Goal: Task Accomplishment & Management: Complete application form

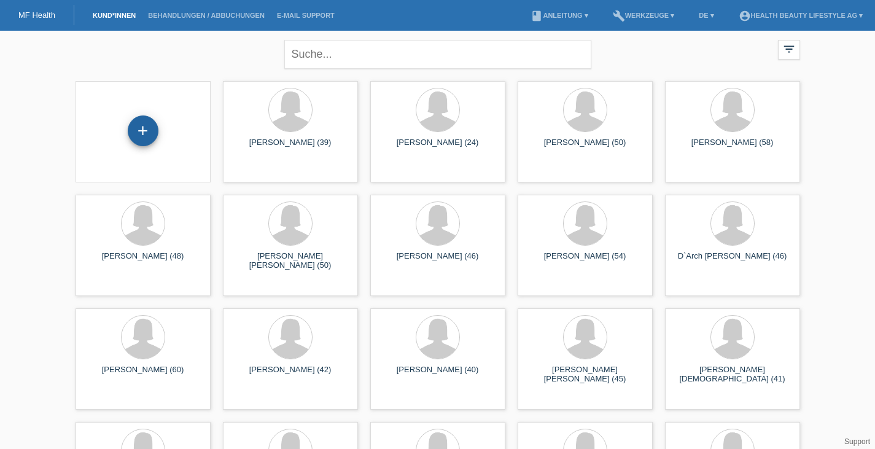
click at [144, 130] on div "+" at bounding box center [143, 130] width 31 height 31
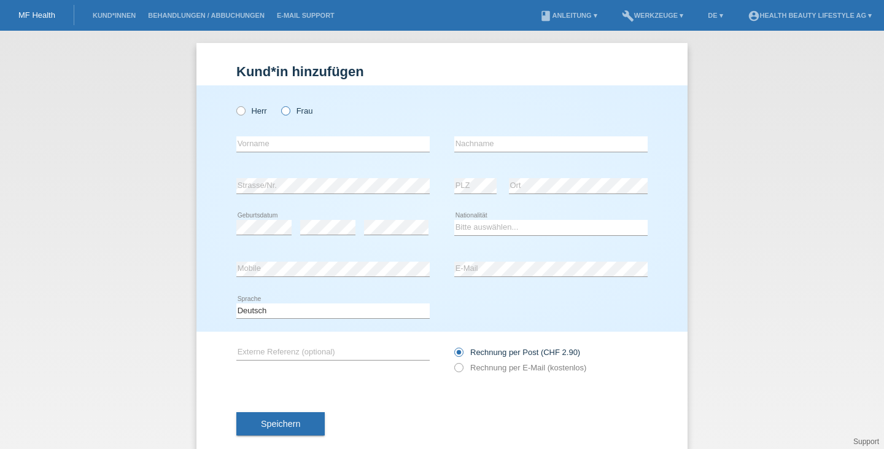
click at [279, 104] on icon at bounding box center [279, 104] width 0 height 0
click at [283, 114] on input "Frau" at bounding box center [285, 110] width 8 height 8
radio input "true"
click at [289, 139] on input "text" at bounding box center [332, 143] width 193 height 15
type input "Ahishali"
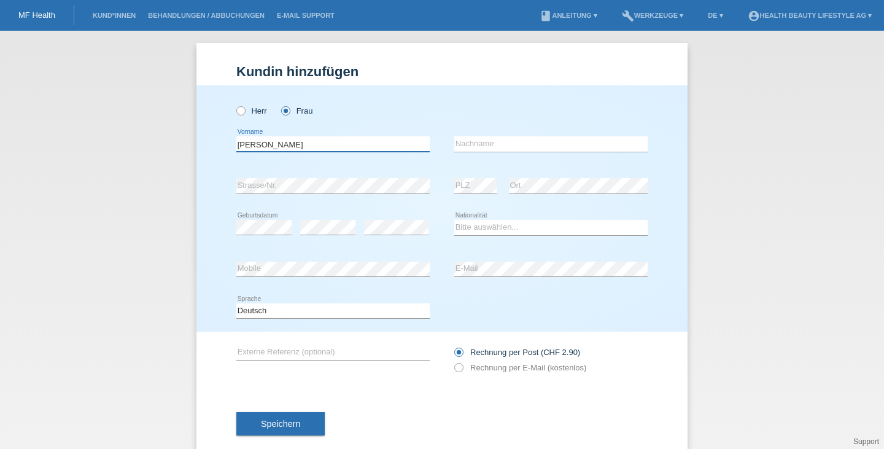
drag, startPoint x: 269, startPoint y: 144, endPoint x: 214, endPoint y: 146, distance: 55.3
click at [214, 146] on div "Herr Frau Ahishali error Vorname" at bounding box center [442, 208] width 491 height 246
click at [470, 140] on input "text" at bounding box center [551, 143] width 193 height 15
paste input "Ahishali"
type input "Ahishali"
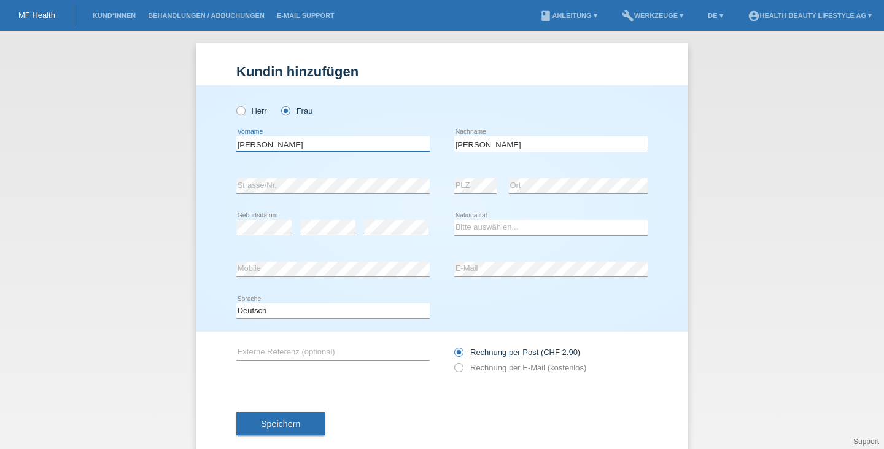
drag, startPoint x: 325, startPoint y: 137, endPoint x: 192, endPoint y: 145, distance: 132.9
click at [197, 145] on div "Herr Frau Ahishali error Vorname" at bounding box center [442, 208] width 491 height 246
type input "Tugce"
click at [473, 226] on select "Bitte auswählen... Schweiz Deutschland Liechtenstein Österreich ------------ Af…" at bounding box center [551, 227] width 193 height 15
select select "CH"
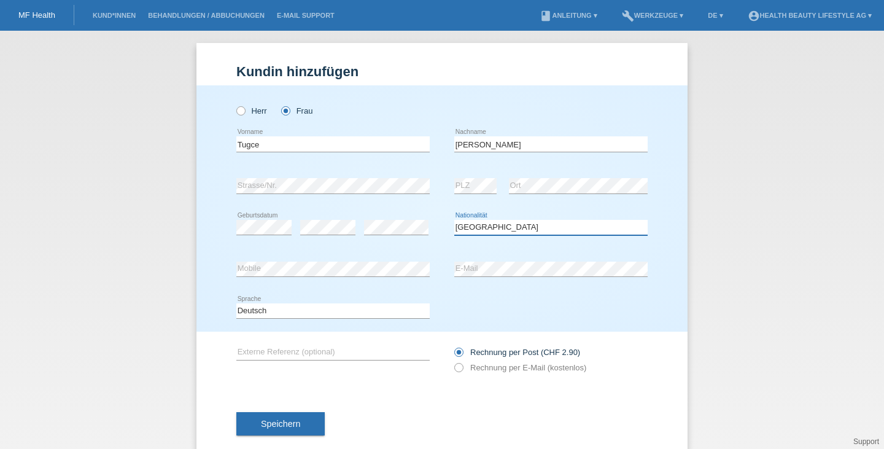
click at [455, 220] on select "Bitte auswählen... Schweiz Deutschland Liechtenstein Österreich ------------ Af…" at bounding box center [551, 227] width 193 height 15
click at [528, 372] on label "Rechnung per E-Mail (kostenlos)" at bounding box center [521, 367] width 132 height 9
click at [463, 372] on input "Rechnung per E-Mail (kostenlos)" at bounding box center [459, 370] width 8 height 15
radio input "true"
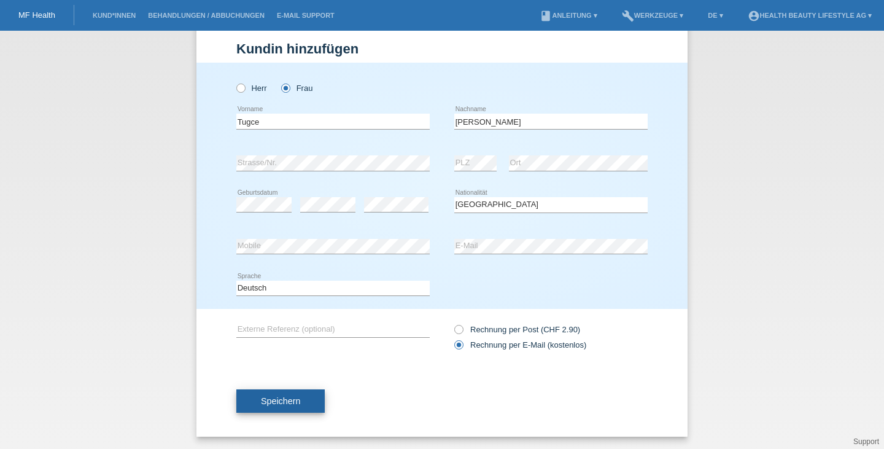
click at [305, 402] on button "Speichern" at bounding box center [280, 400] width 88 height 23
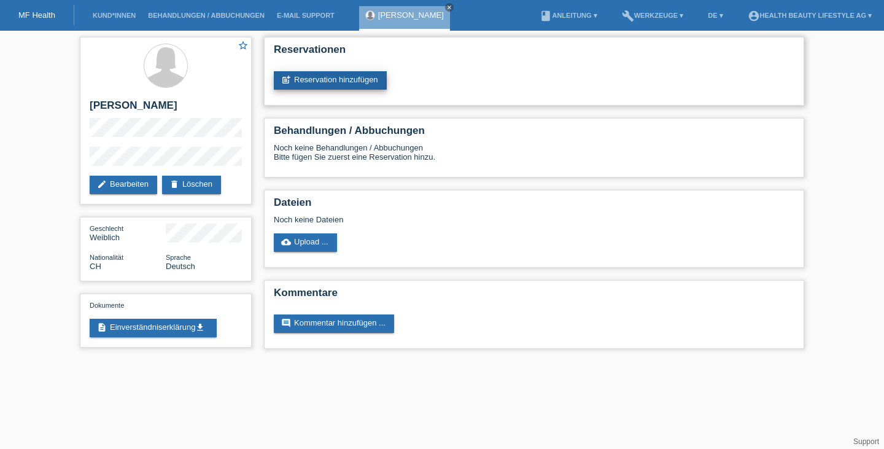
click at [329, 77] on link "post_add Reservation hinzufügen" at bounding box center [330, 80] width 113 height 18
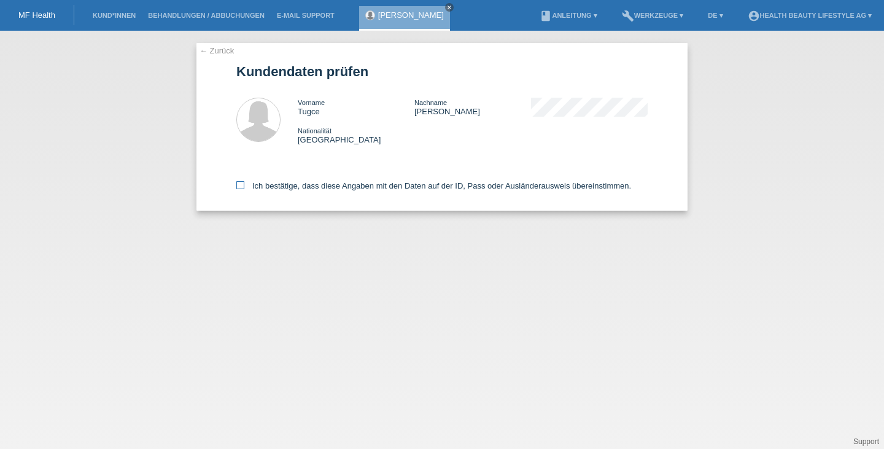
click at [240, 187] on icon at bounding box center [240, 185] width 8 height 8
click at [240, 187] on input "Ich bestätige, dass diese Angaben mit den Daten auf der ID, Pass oder Ausländer…" at bounding box center [240, 185] width 8 height 8
checkbox input "true"
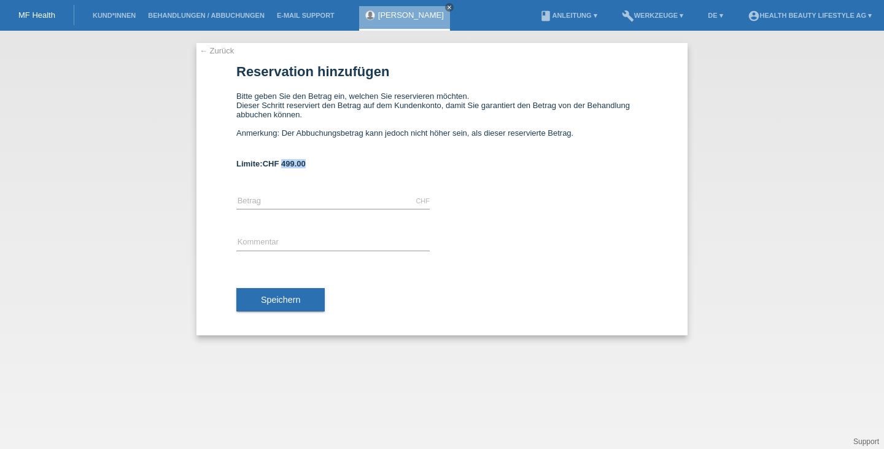
drag, startPoint x: 284, startPoint y: 166, endPoint x: 314, endPoint y: 165, distance: 30.1
click at [314, 165] on div "Limite: CHF 499.00" at bounding box center [442, 163] width 412 height 9
drag, startPoint x: 282, startPoint y: 166, endPoint x: 314, endPoint y: 167, distance: 32.0
click at [314, 167] on div "Limite: CHF 499.00" at bounding box center [442, 163] width 412 height 9
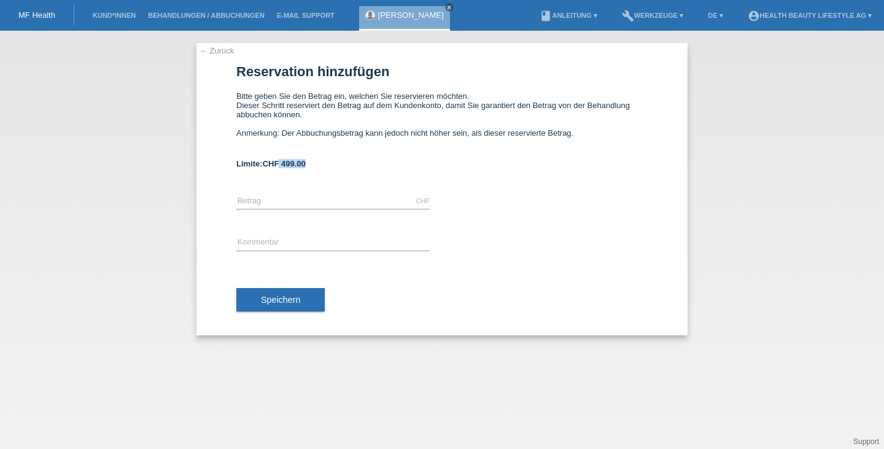
click at [314, 168] on div "Limite: CHF 499.00" at bounding box center [442, 163] width 412 height 9
drag, startPoint x: 265, startPoint y: 163, endPoint x: 308, endPoint y: 164, distance: 43.6
click at [308, 164] on div "Limite: CHF 499.00" at bounding box center [442, 163] width 412 height 9
click at [308, 165] on div "Limite: CHF 499.00" at bounding box center [442, 163] width 412 height 9
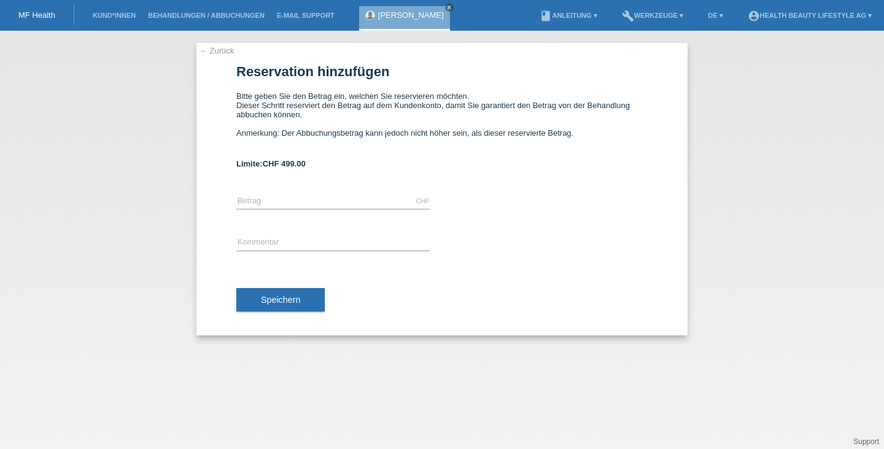
click at [252, 168] on b "Limite: CHF 499.00" at bounding box center [270, 163] width 69 height 9
drag, startPoint x: 238, startPoint y: 162, endPoint x: 308, endPoint y: 173, distance: 70.3
click at [308, 173] on form "Reservation hinzufügen Bitte geben Sie den Betrag ein, welchen Sie reservieren …" at bounding box center [442, 199] width 412 height 271
click at [261, 163] on b "Limite: CHF 499.00" at bounding box center [270, 163] width 69 height 9
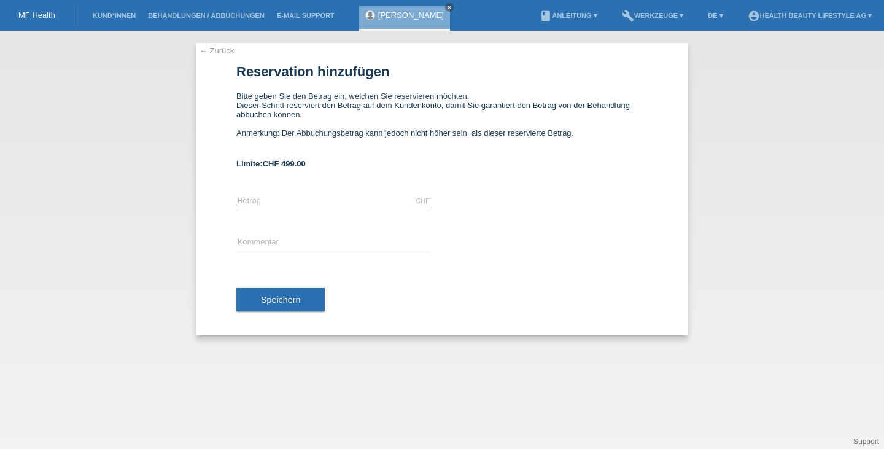
click at [316, 165] on div "Limite: CHF 499.00" at bounding box center [442, 163] width 412 height 9
drag, startPoint x: 309, startPoint y: 166, endPoint x: 265, endPoint y: 165, distance: 43.6
click at [265, 165] on div "Limite: CHF 499.00" at bounding box center [442, 163] width 412 height 9
click at [265, 165] on span "CHF 499.00" at bounding box center [284, 163] width 43 height 9
drag, startPoint x: 265, startPoint y: 165, endPoint x: 308, endPoint y: 164, distance: 42.4
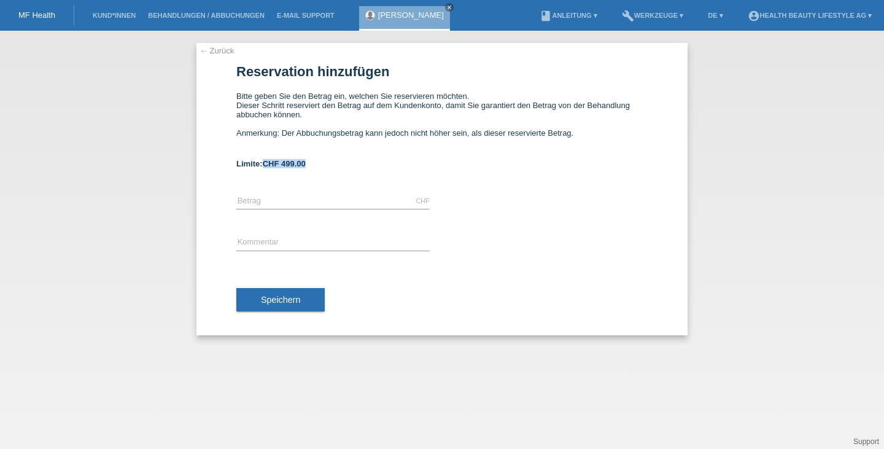
click at [306, 164] on span "CHF 499.00" at bounding box center [284, 163] width 43 height 9
drag, startPoint x: 307, startPoint y: 165, endPoint x: 262, endPoint y: 165, distance: 44.8
click at [262, 165] on div "Limite: CHF 499.00" at bounding box center [442, 163] width 412 height 9
click at [262, 165] on b "Limite: CHF 499.00" at bounding box center [270, 163] width 69 height 9
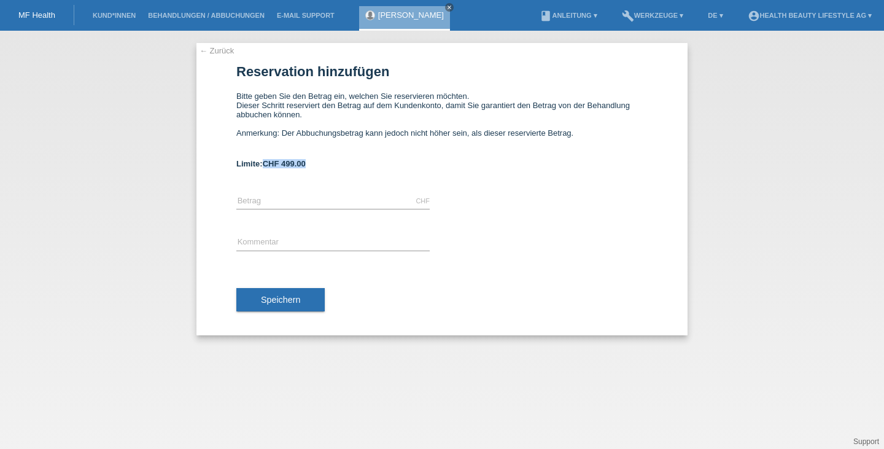
drag, startPoint x: 265, startPoint y: 165, endPoint x: 308, endPoint y: 166, distance: 43.0
click at [308, 166] on div "Limite: CHF 499.00" at bounding box center [442, 163] width 412 height 9
drag, startPoint x: 265, startPoint y: 165, endPoint x: 308, endPoint y: 171, distance: 43.4
click at [308, 171] on form "Reservation hinzufügen Bitte geben Sie den Betrag ein, welchen Sie reservieren …" at bounding box center [442, 199] width 412 height 271
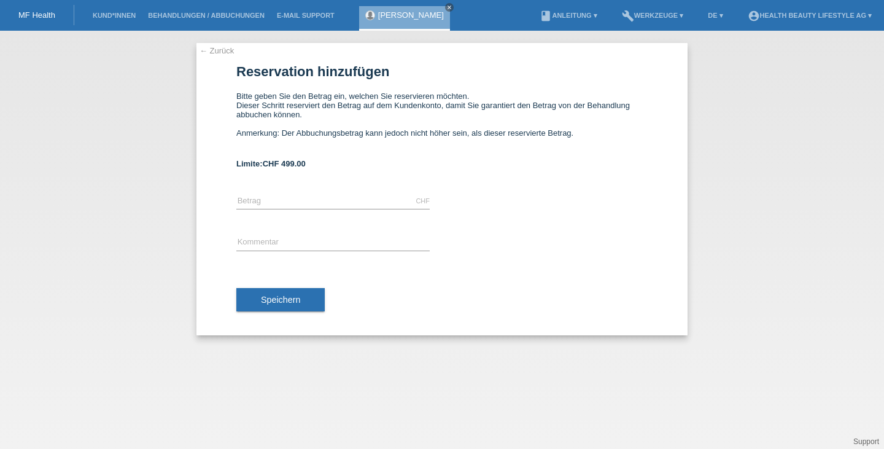
click at [309, 171] on form "Reservation hinzufügen Bitte geben Sie den Betrag ein, welchen Sie reservieren …" at bounding box center [442, 199] width 412 height 271
drag, startPoint x: 266, startPoint y: 164, endPoint x: 315, endPoint y: 167, distance: 49.2
click at [315, 167] on div "Limite: CHF 499.00" at bounding box center [442, 163] width 412 height 9
drag, startPoint x: 265, startPoint y: 166, endPoint x: 309, endPoint y: 168, distance: 44.2
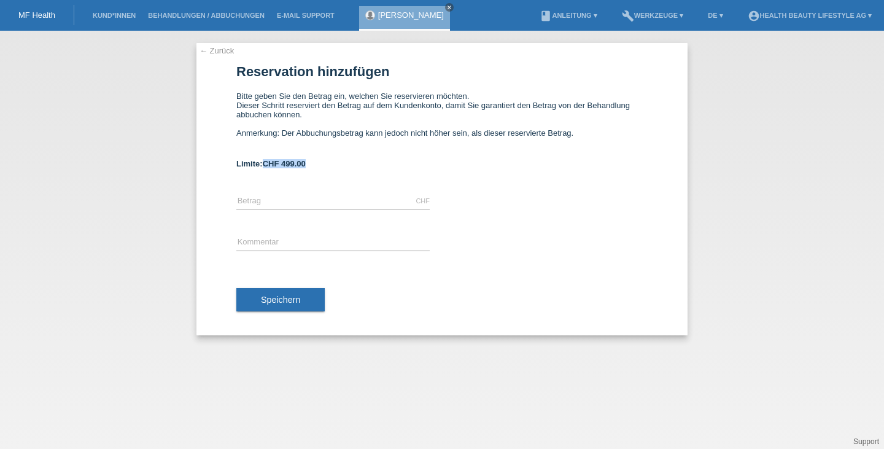
click at [309, 168] on div "Limite: CHF 499.00" at bounding box center [442, 163] width 412 height 9
drag, startPoint x: 265, startPoint y: 164, endPoint x: 310, endPoint y: 162, distance: 44.3
click at [310, 162] on div "Limite: CHF 499.00" at bounding box center [442, 163] width 412 height 9
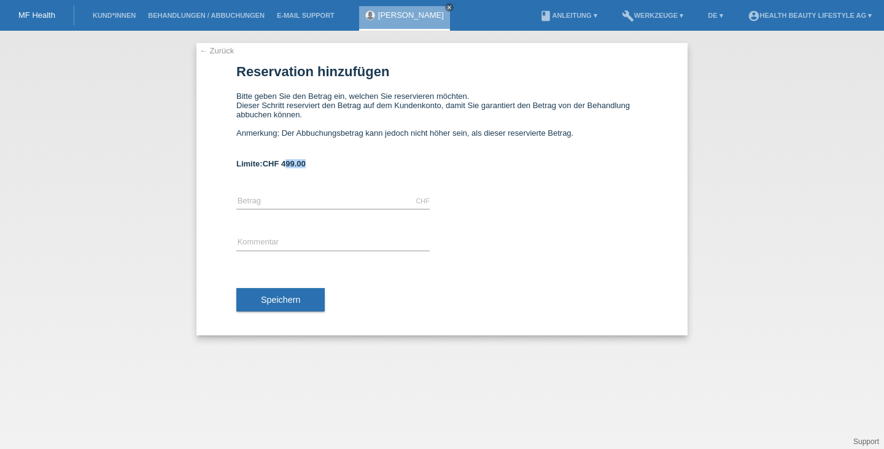
drag, startPoint x: 286, startPoint y: 168, endPoint x: 312, endPoint y: 168, distance: 26.4
click at [312, 168] on div "Limite: CHF 499.00" at bounding box center [442, 163] width 412 height 9
click at [311, 168] on div "Limite: CHF 499.00" at bounding box center [442, 163] width 412 height 9
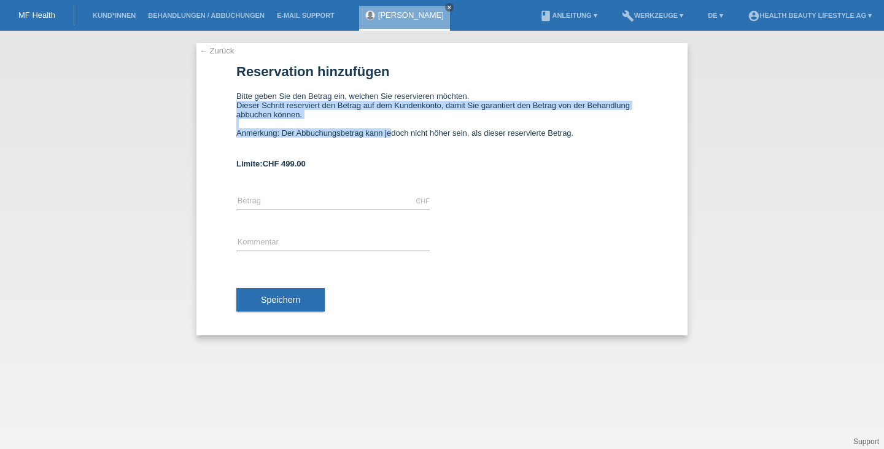
drag, startPoint x: 335, startPoint y: 124, endPoint x: 383, endPoint y: 126, distance: 47.9
click at [384, 127] on div "Bitte geben Sie den Betrag ein, welchen Sie reservieren möchten. Dieser Schritt…" at bounding box center [442, 119] width 412 height 55
click at [384, 125] on div "Bitte geben Sie den Betrag ein, welchen Sie reservieren möchten. Dieser Schritt…" at bounding box center [442, 119] width 412 height 55
